Goal: Navigation & Orientation: Find specific page/section

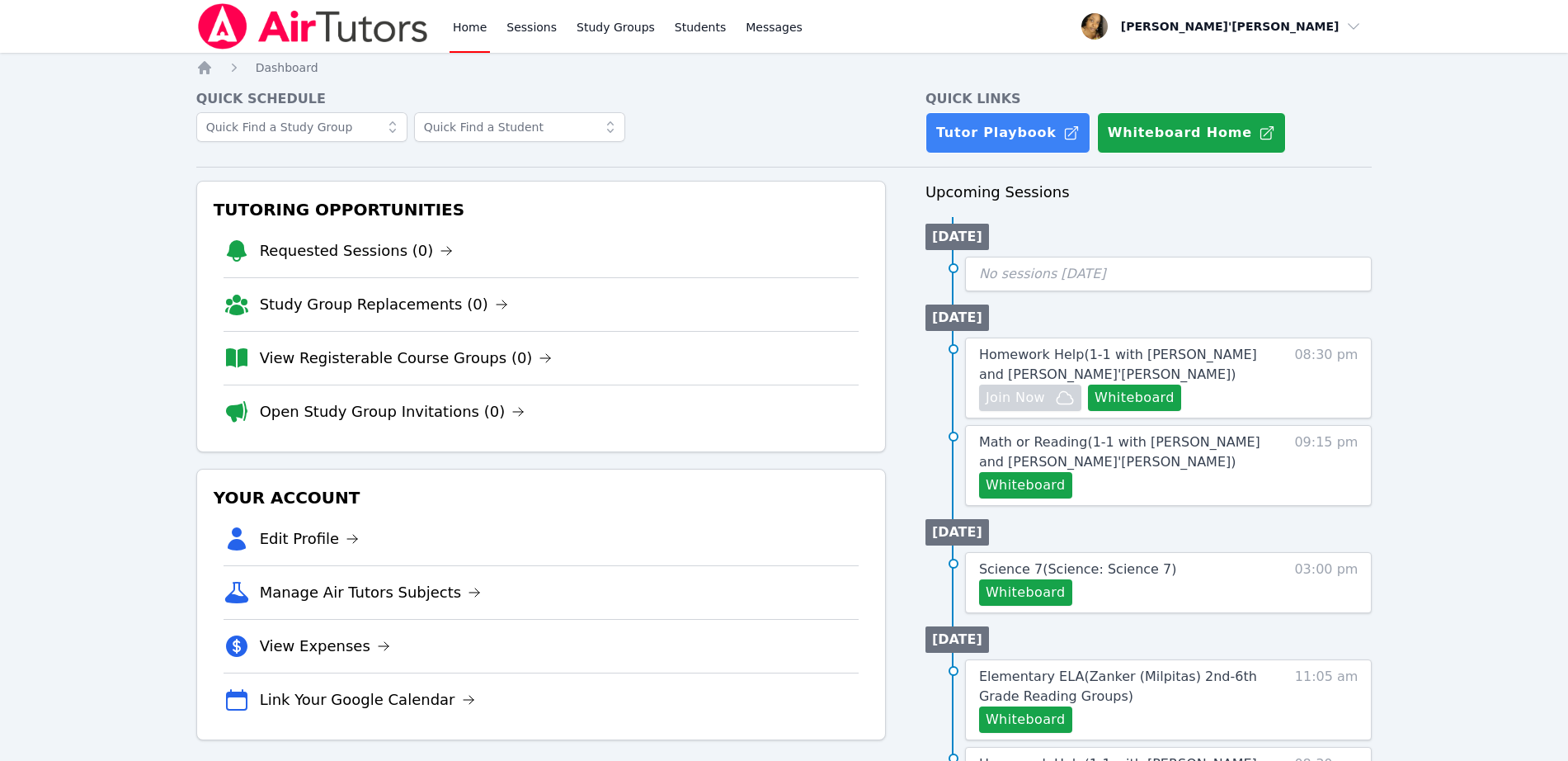
click at [81, 306] on div "Home Sessions Study Groups Students Messages Open user menu [PERSON_NAME]'[PERS…" at bounding box center [784, 731] width 1568 height 1463
click at [147, 307] on div "Home Sessions Study Groups Students Messages Open user menu [PERSON_NAME]'[PERS…" at bounding box center [784, 731] width 1568 height 1463
click at [80, 329] on div "Home Sessions Study Groups Students Messages Open user menu [PERSON_NAME]'[PERS…" at bounding box center [784, 731] width 1568 height 1463
